Goal: Task Accomplishment & Management: Complete application form

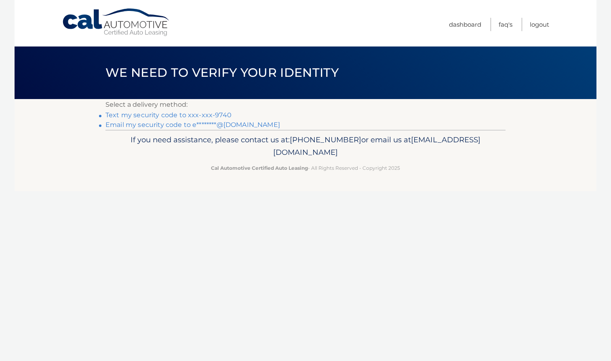
click at [223, 118] on link "Text my security code to xxx-xxx-9740" at bounding box center [168, 115] width 126 height 8
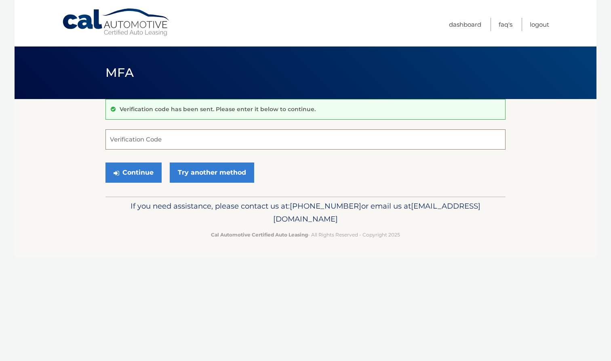
click at [202, 141] on input "Verification Code" at bounding box center [305, 139] width 400 height 20
type input "804201"
click at [133, 172] on button "Continue" at bounding box center [133, 172] width 56 height 20
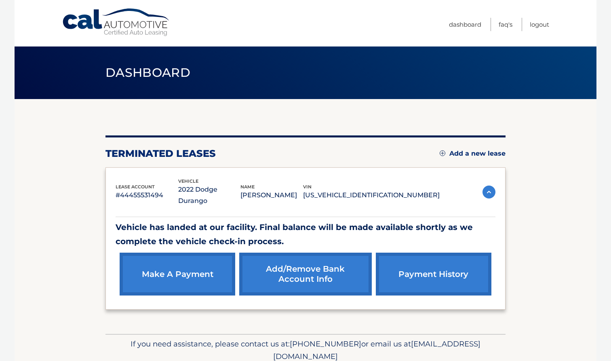
click at [215, 262] on link "make a payment" at bounding box center [178, 274] width 116 height 43
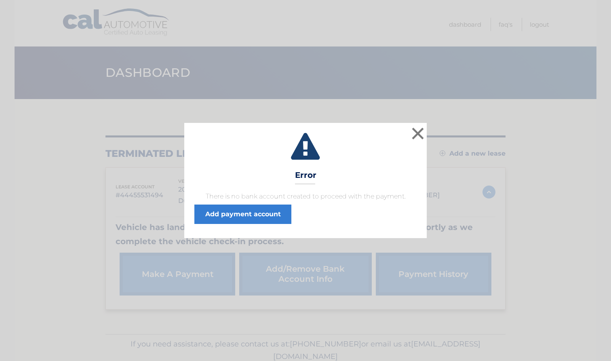
click at [263, 215] on link "Add payment account" at bounding box center [242, 213] width 97 height 19
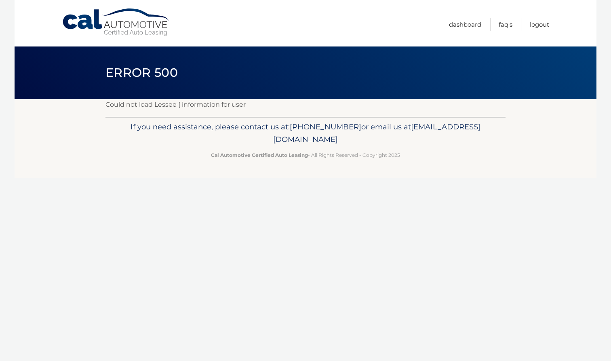
click at [455, 23] on link "Dashboard" at bounding box center [465, 24] width 32 height 13
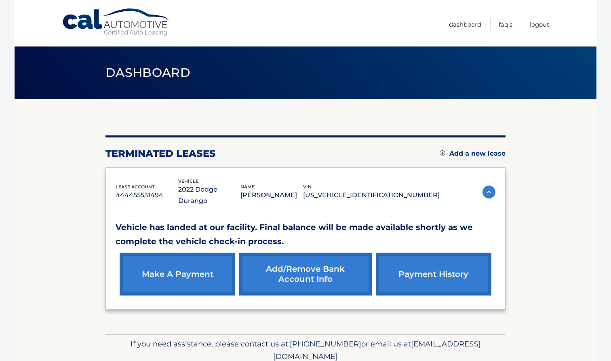
click at [196, 256] on link "make a payment" at bounding box center [178, 274] width 116 height 43
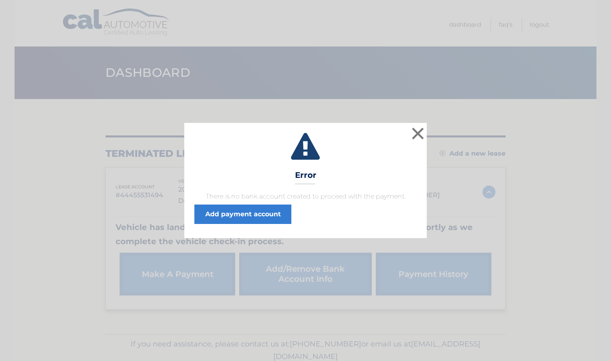
click at [240, 219] on link "Add payment account" at bounding box center [242, 213] width 97 height 19
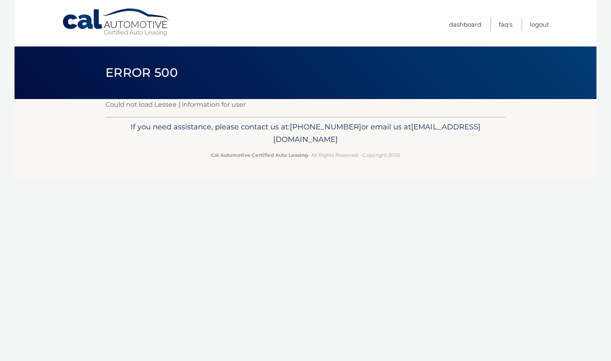
click at [457, 24] on link "Dashboard" at bounding box center [465, 24] width 32 height 13
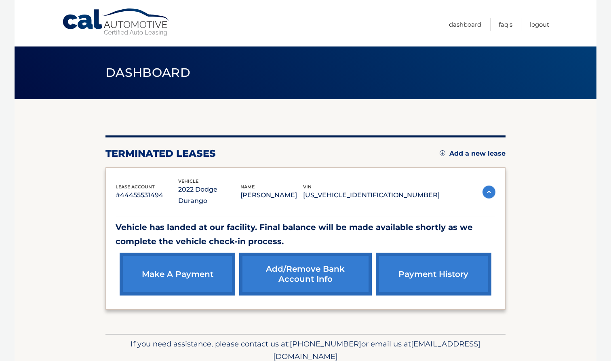
click at [364, 281] on link "Add/Remove bank account info" at bounding box center [305, 274] width 132 height 43
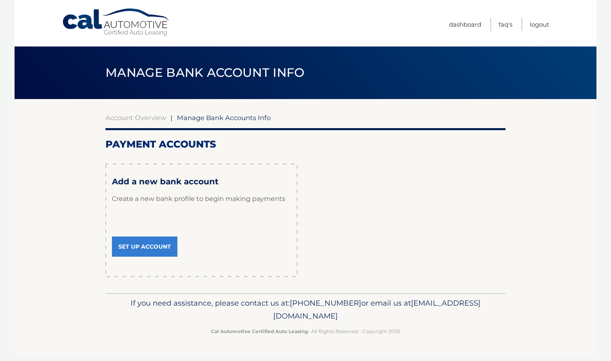
click at [154, 255] on link "Set Up Account" at bounding box center [144, 246] width 65 height 20
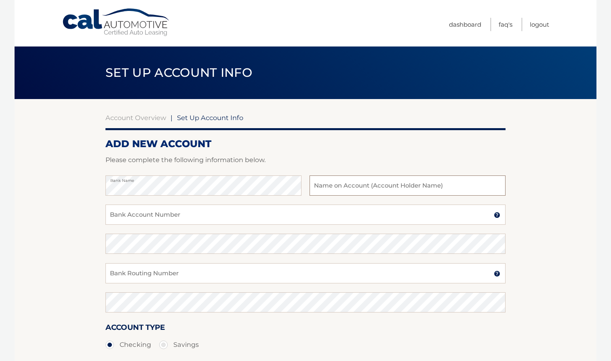
drag, startPoint x: 0, startPoint y: 0, endPoint x: 313, endPoint y: 185, distance: 363.1
click at [313, 185] on input "text" at bounding box center [407, 185] width 196 height 20
drag, startPoint x: 313, startPoint y: 185, endPoint x: 325, endPoint y: 183, distance: 12.2
click at [325, 183] on input "text" at bounding box center [407, 185] width 196 height 20
type input "Luis Pena"
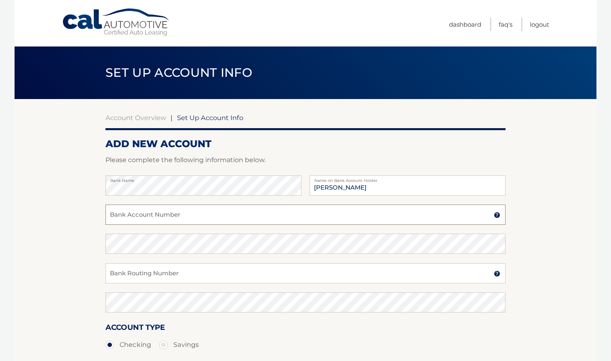
drag, startPoint x: 325, startPoint y: 183, endPoint x: 291, endPoint y: 210, distance: 42.6
click at [291, 210] on input "Bank Account Number" at bounding box center [305, 214] width 400 height 20
click at [290, 212] on input "Bank Account Number" at bounding box center [305, 214] width 400 height 20
type input "1310326220"
click at [258, 271] on input "Bank Routing Number" at bounding box center [305, 273] width 400 height 20
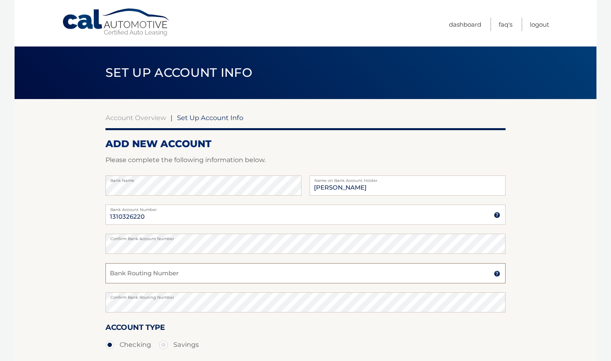
drag, startPoint x: 290, startPoint y: 212, endPoint x: 218, endPoint y: 273, distance: 95.2
click at [218, 273] on input "Bank Routing Number" at bounding box center [305, 273] width 400 height 20
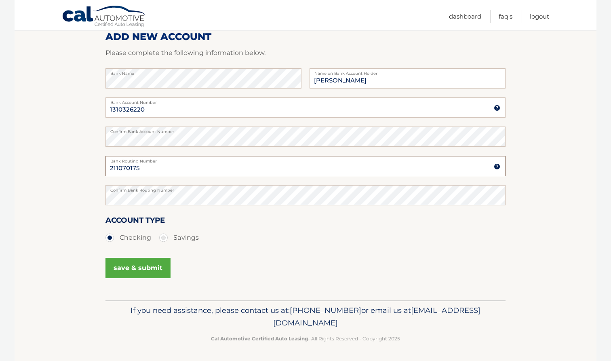
scroll to position [107, 0]
type input "211070175"
click at [159, 261] on button "save & submit" at bounding box center [137, 268] width 65 height 20
drag, startPoint x: 218, startPoint y: 273, endPoint x: 158, endPoint y: 266, distance: 60.2
click at [158, 266] on button "save & submit" at bounding box center [137, 268] width 65 height 20
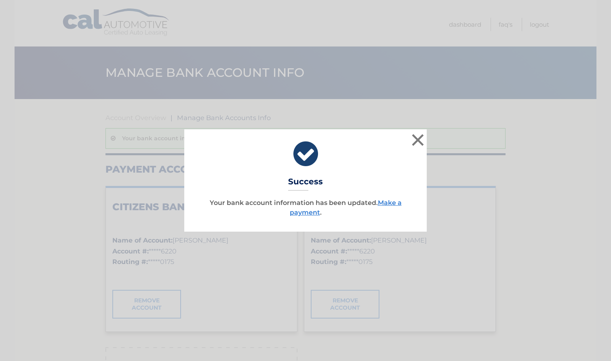
click at [389, 204] on link "Make a payment" at bounding box center [346, 207] width 112 height 17
